Goal: Task Accomplishment & Management: Manage account settings

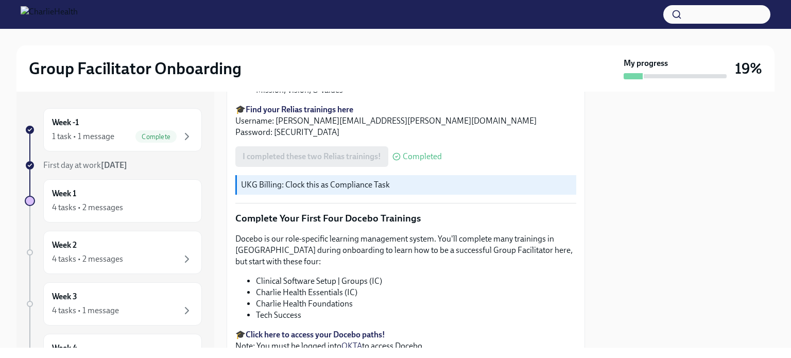
scroll to position [1396, 0]
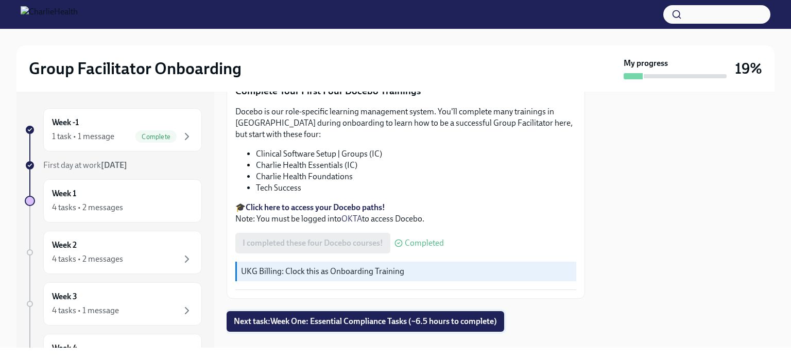
click at [345, 316] on span "Next task : Week One: Essential Compliance Tasks (~6.5 hours to complete)" at bounding box center [365, 321] width 263 height 10
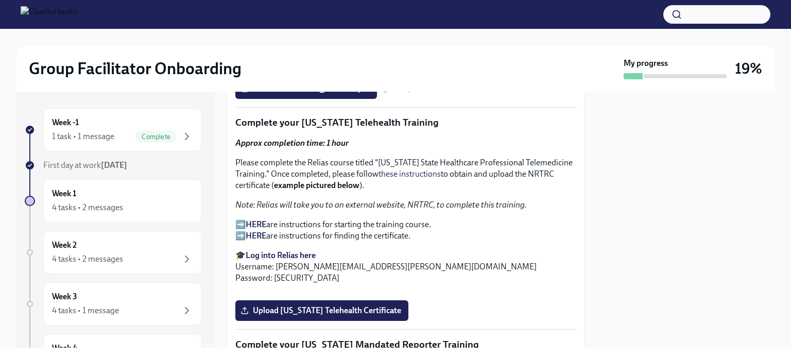
scroll to position [1579, 0]
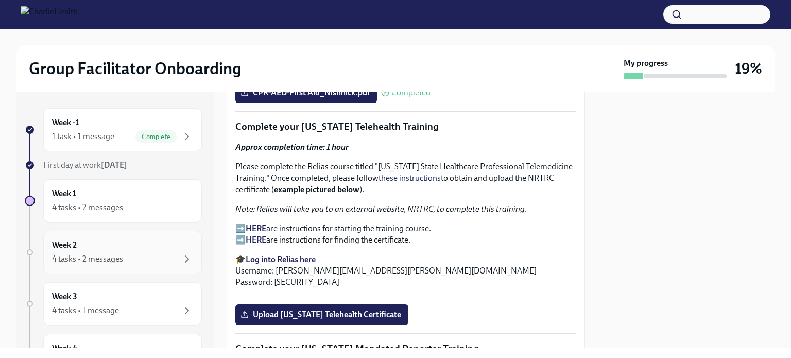
click at [167, 253] on div "4 tasks • 2 messages" at bounding box center [122, 259] width 141 height 12
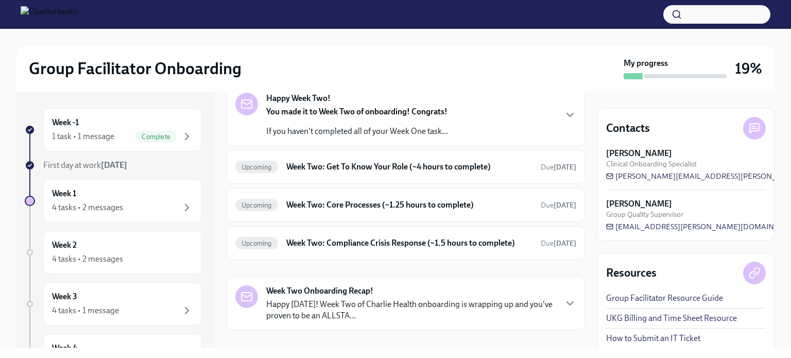
scroll to position [59, 0]
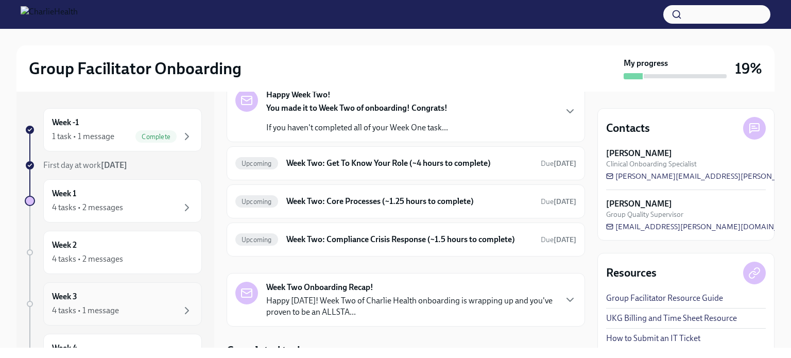
click at [151, 301] on div "Week 3 4 tasks • 1 message" at bounding box center [122, 304] width 141 height 26
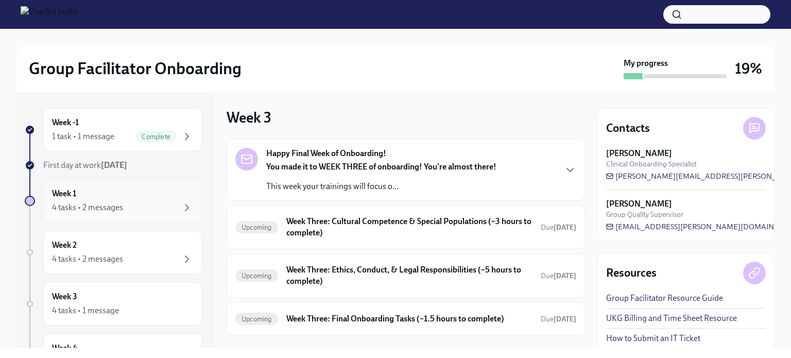
click at [133, 215] on div "Week 1 4 tasks • 2 messages" at bounding box center [122, 200] width 159 height 43
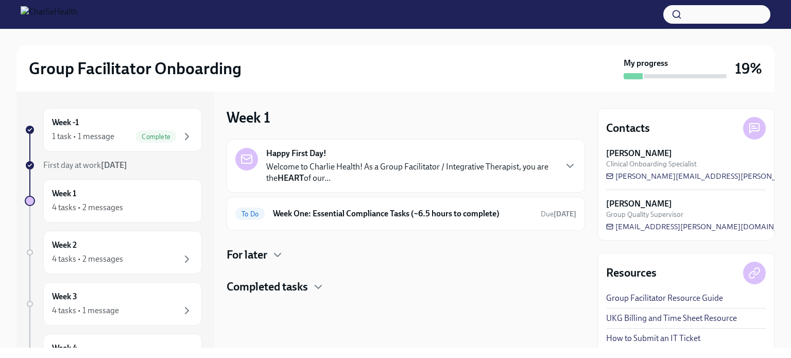
click at [259, 259] on h4 "For later" at bounding box center [247, 254] width 41 height 15
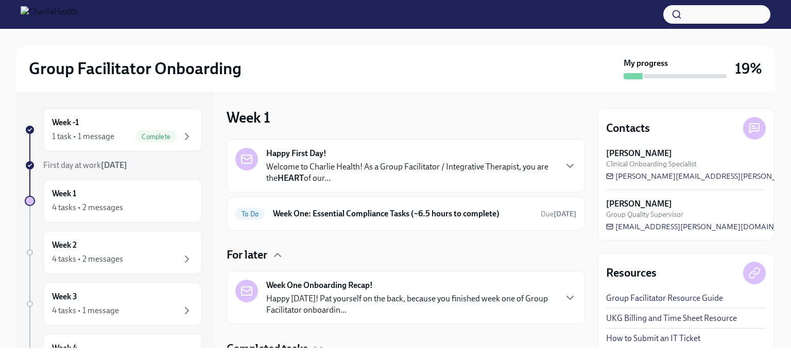
click at [259, 259] on h4 "For later" at bounding box center [247, 254] width 41 height 15
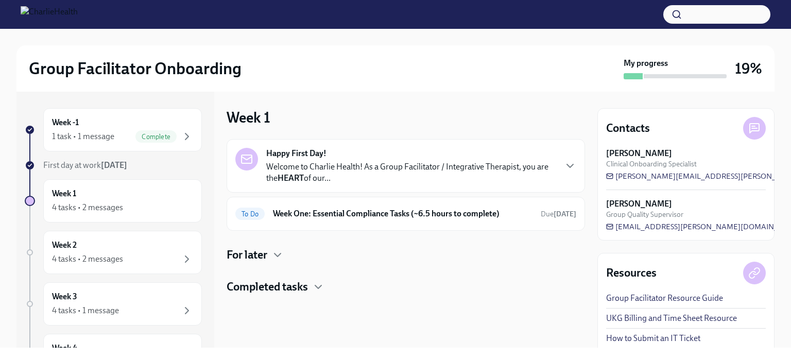
click at [259, 282] on h4 "Completed tasks" at bounding box center [267, 286] width 81 height 15
click at [330, 227] on div "To Do Week One: Essential Compliance Tasks (~6.5 hours to complete) Due [DATE]" at bounding box center [406, 214] width 358 height 34
click at [352, 210] on h6 "Week One: Essential Compliance Tasks (~6.5 hours to complete)" at bounding box center [403, 213] width 260 height 11
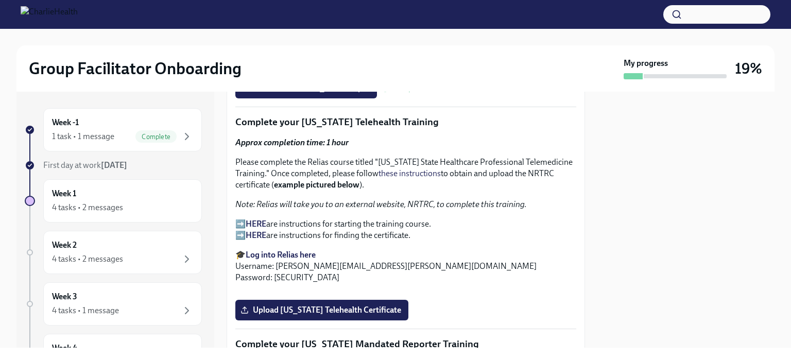
scroll to position [1577, 0]
